Goal: Information Seeking & Learning: Learn about a topic

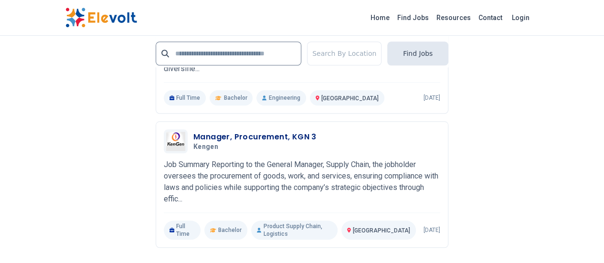
scroll to position [2254, 0]
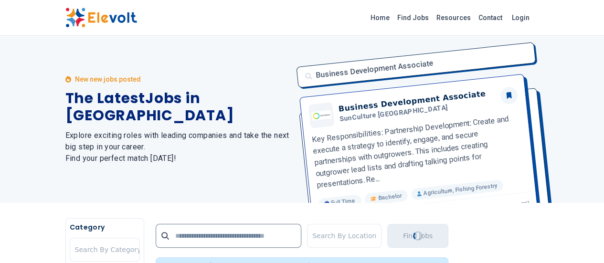
scroll to position [149, 0]
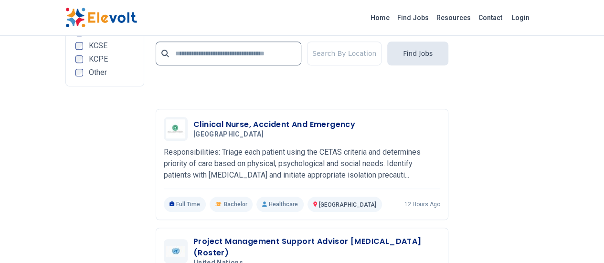
scroll to position [2069, 0]
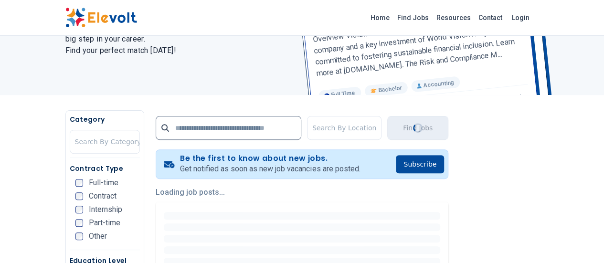
scroll to position [0, 0]
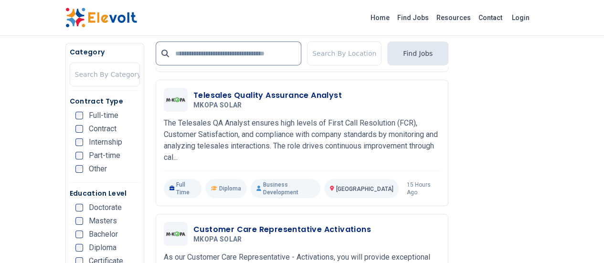
scroll to position [1682, 0]
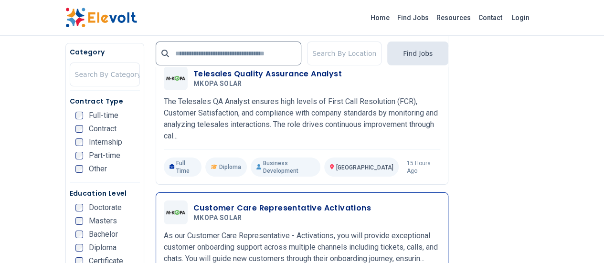
click at [299, 230] on p "As our Customer Care Representative - Activations, you will provide exceptional…" at bounding box center [302, 247] width 277 height 34
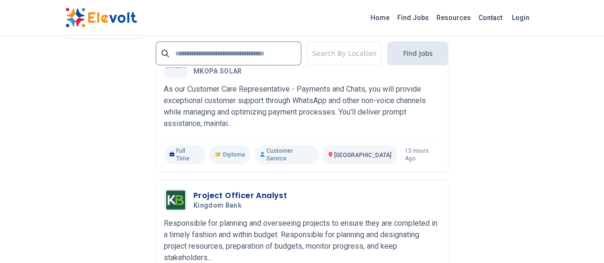
scroll to position [1979, 0]
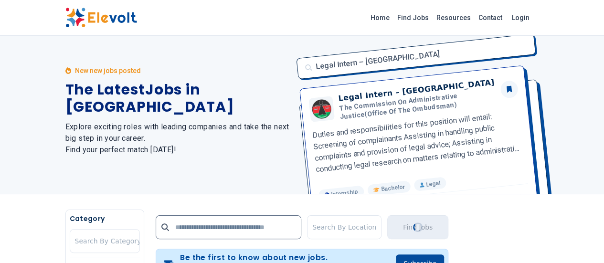
scroll to position [0, 0]
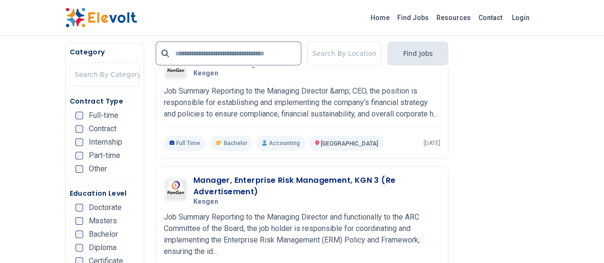
scroll to position [1596, 0]
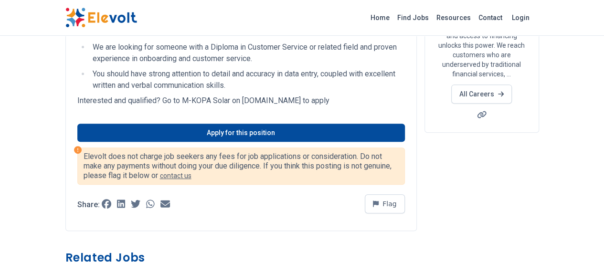
scroll to position [323, 0]
